Goal: Task Accomplishment & Management: Complete application form

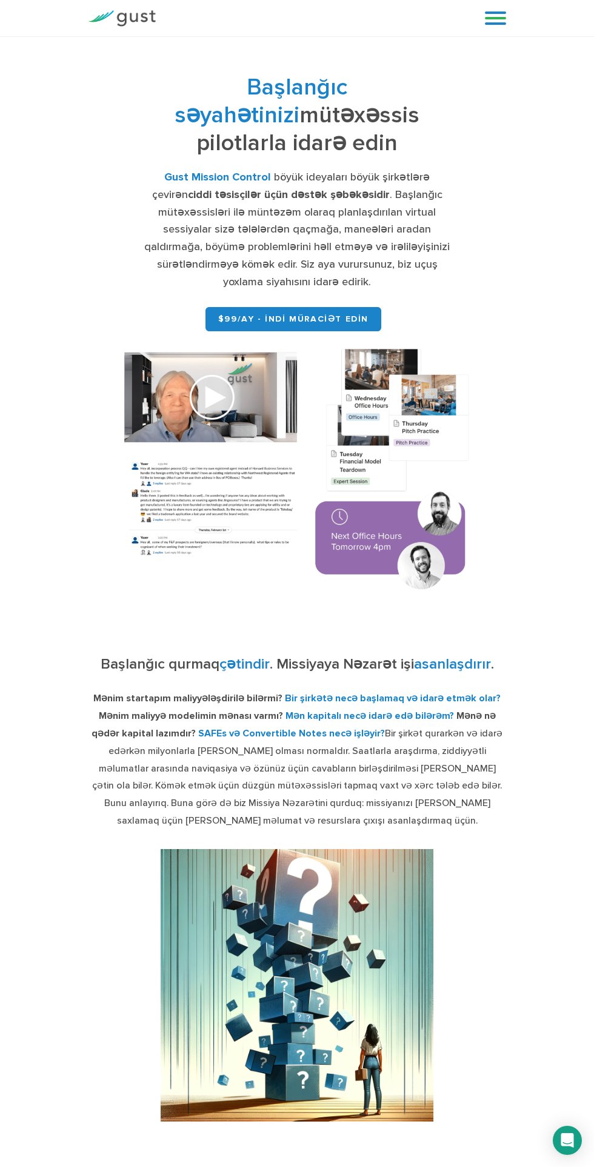
click at [325, 320] on font "$99/ay - İNDİ MÜRACİƏT EDİN" at bounding box center [293, 319] width 150 height 10
